Goal: Task Accomplishment & Management: Use online tool/utility

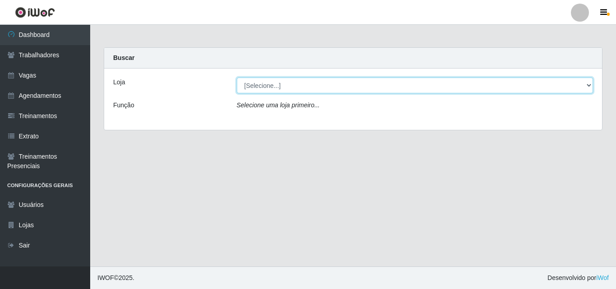
click at [272, 86] on select "[Selecione...] Castelinho Supermercado" at bounding box center [415, 86] width 357 height 16
select select "377"
click at [237, 78] on select "[Selecione...] Castelinho Supermercado" at bounding box center [415, 86] width 357 height 16
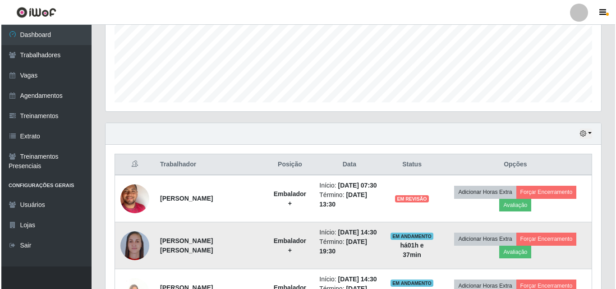
scroll to position [290, 0]
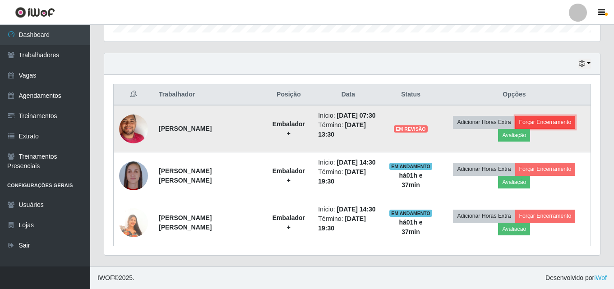
click at [541, 122] on button "Forçar Encerramento" at bounding box center [545, 122] width 60 height 13
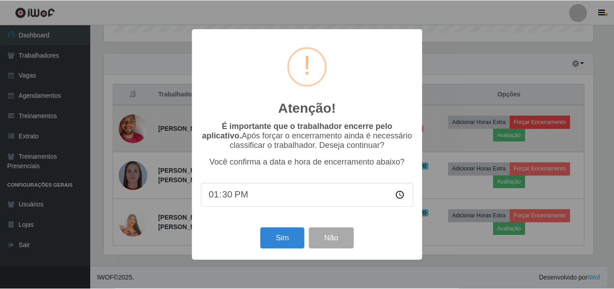
scroll to position [187, 491]
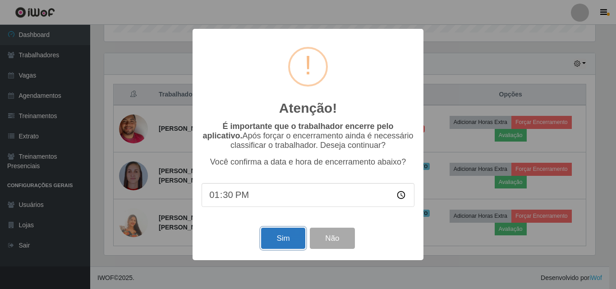
click at [290, 244] on button "Sim" at bounding box center [283, 238] width 44 height 21
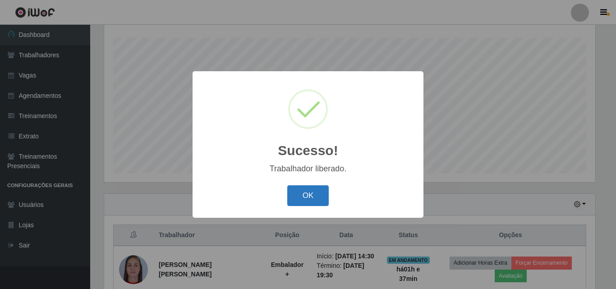
click at [294, 197] on button "OK" at bounding box center [308, 195] width 42 height 21
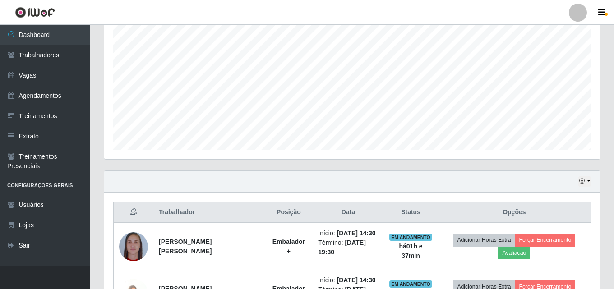
scroll to position [230, 0]
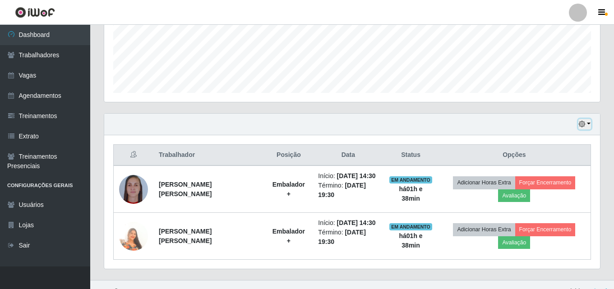
click at [586, 123] on button "button" at bounding box center [584, 124] width 13 height 10
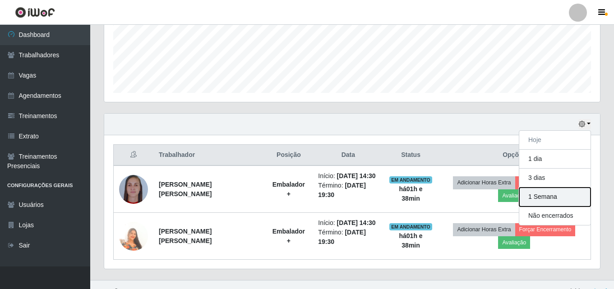
click at [556, 202] on button "1 Semana" at bounding box center [554, 197] width 71 height 19
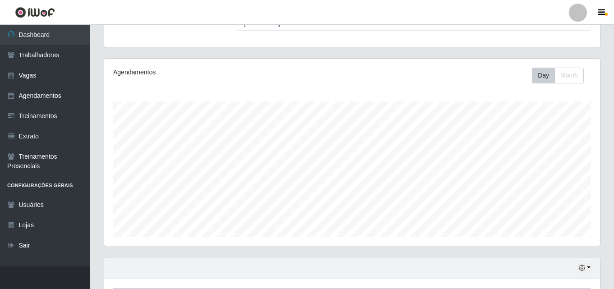
scroll to position [81, 0]
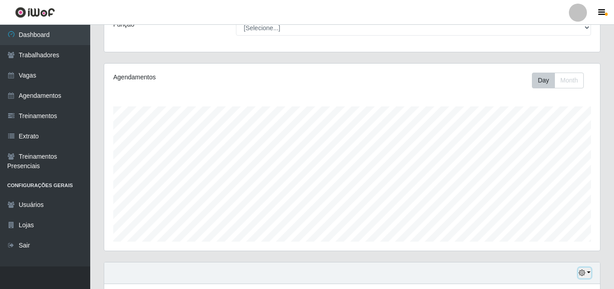
click at [587, 271] on button "button" at bounding box center [584, 273] width 13 height 10
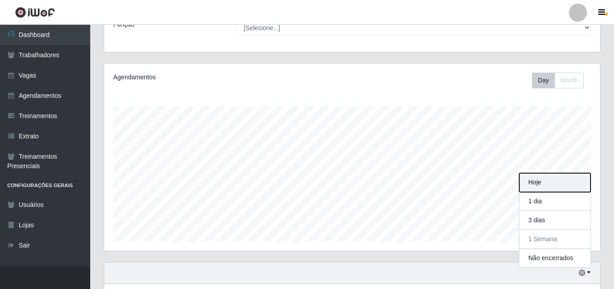
click at [547, 185] on button "Hoje" at bounding box center [554, 182] width 71 height 19
